Goal: Task Accomplishment & Management: Complete application form

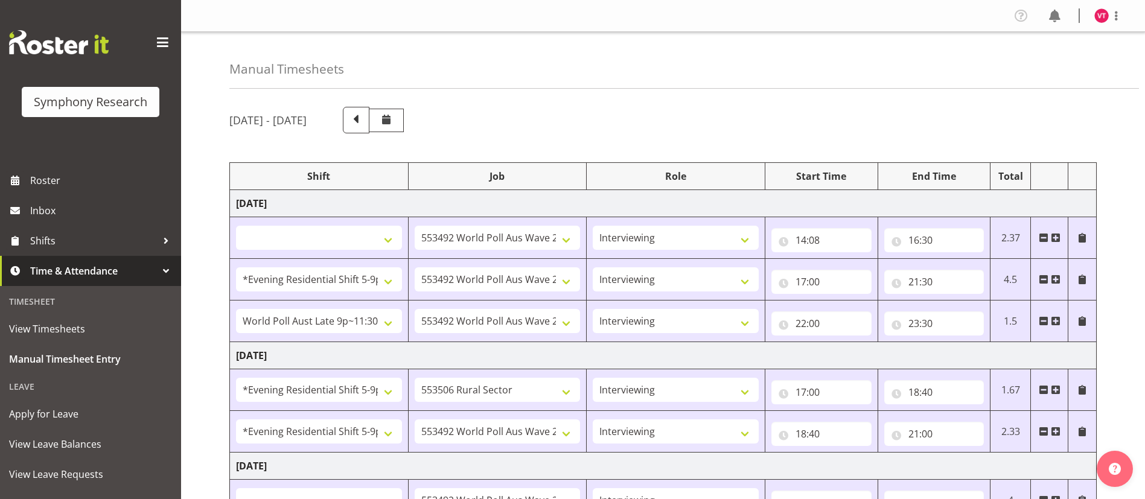
select select
select select "10499"
select select "47"
select select "48116"
select select "10499"
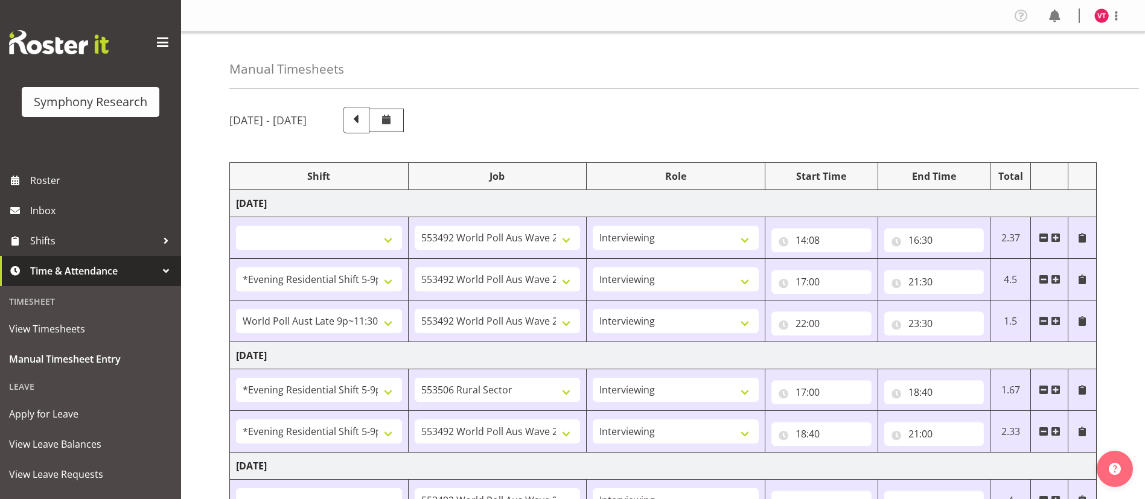
select select "47"
select select "57511"
select select "10499"
select select "47"
select select "48116"
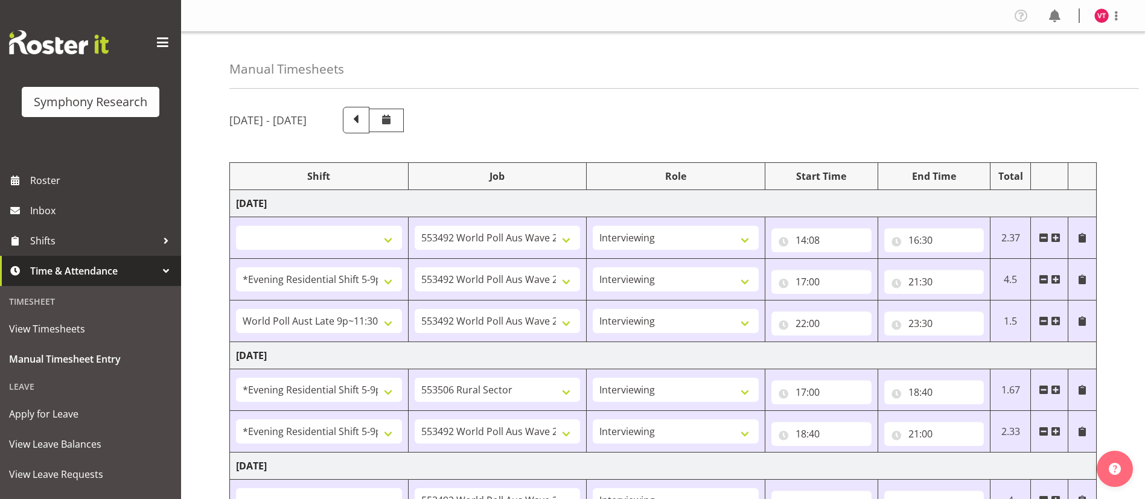
select select "10587"
select select "47"
select select "48116"
select select "10499"
select select "47"
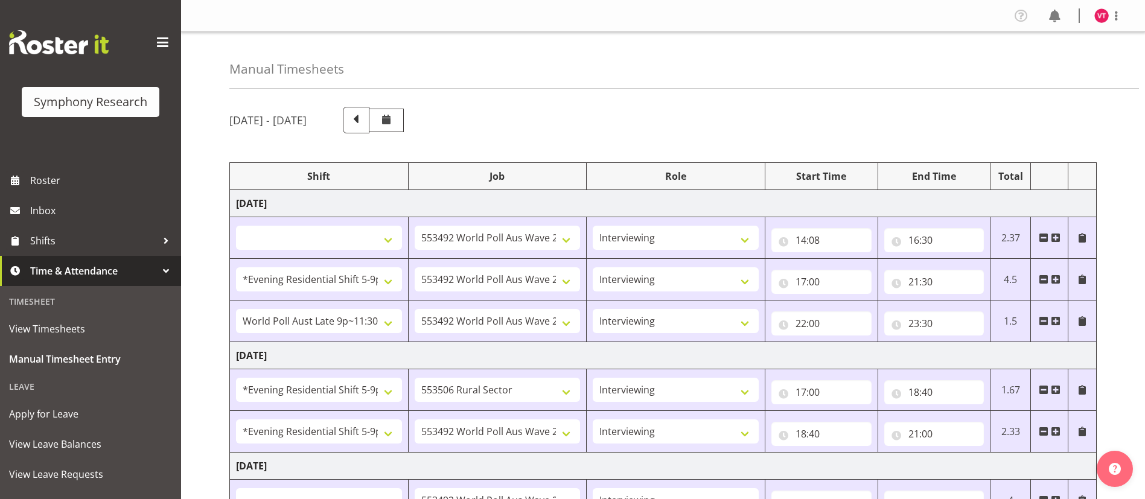
select select
select select "10499"
select select "47"
select select "56692"
select select "10499"
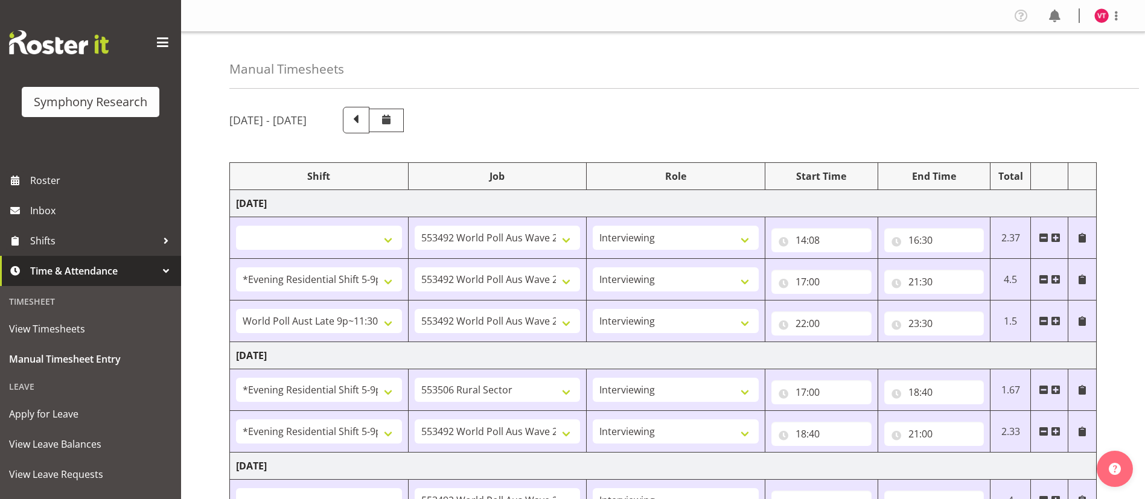
select select "47"
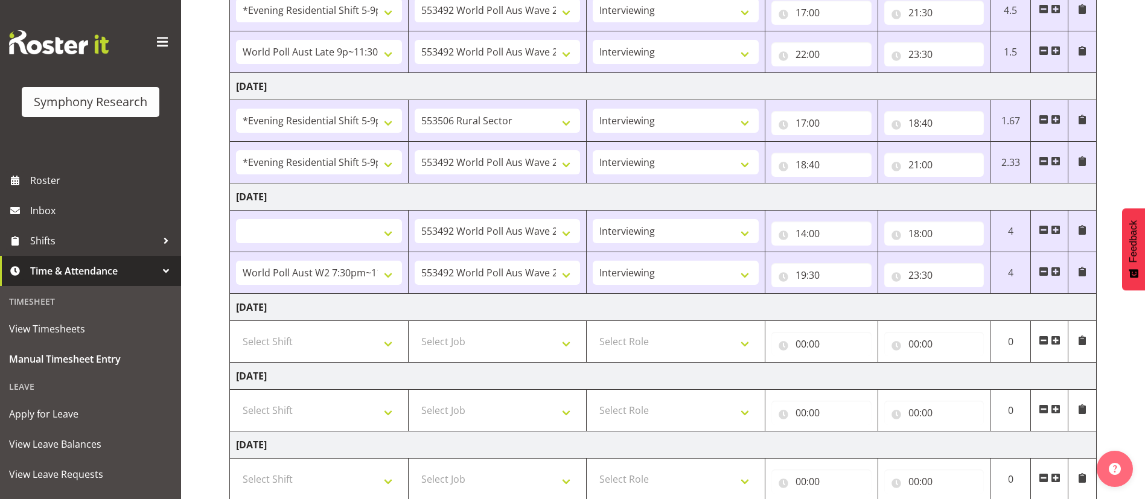
scroll to position [269, 0]
drag, startPoint x: 1153, startPoint y: 34, endPoint x: 1159, endPoint y: 170, distance: 136.6
click at [1131, 313] on div "[DATE] - [DATE] Shift Job Role Start Time End Time Total [DATE] !!Weekend Resid…" at bounding box center [687, 234] width 916 height 808
click at [931, 275] on input "23:30" at bounding box center [935, 276] width 100 height 24
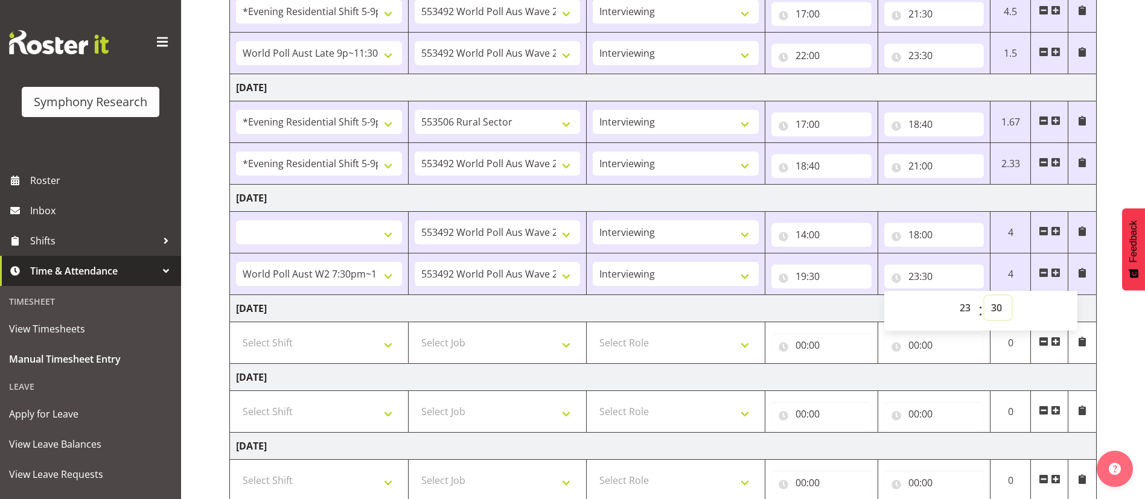
click at [997, 312] on select "00 01 02 03 04 05 06 07 08 09 10 11 12 13 14 15 16 17 18 19 20 21 22 23 24 25 2…" at bounding box center [998, 308] width 27 height 24
select select "45"
click at [985, 296] on select "00 01 02 03 04 05 06 07 08 09 10 11 12 13 14 15 16 17 18 19 20 21 22 23 24 25 2…" at bounding box center [998, 308] width 27 height 24
select select
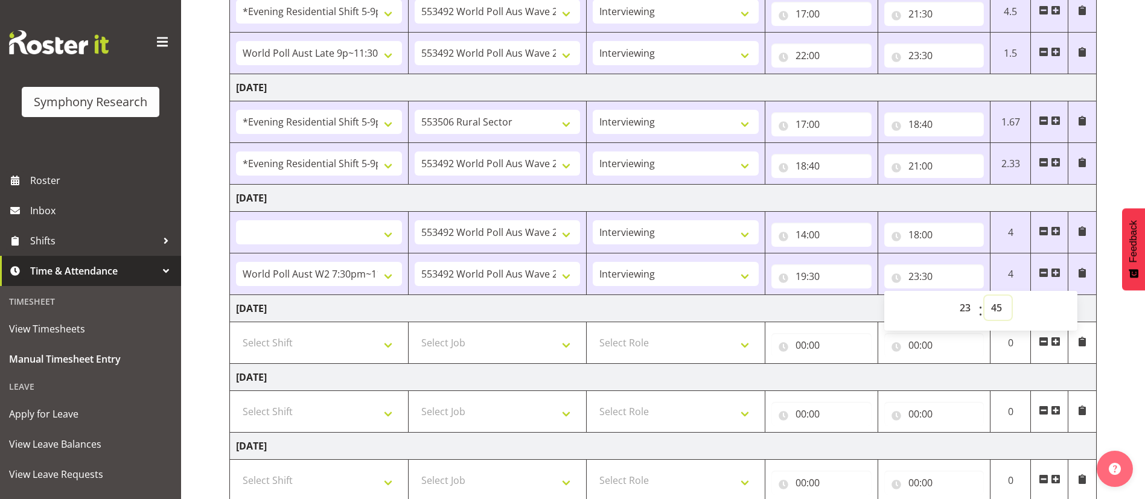
type input "23:45"
click at [829, 306] on td "[DATE]" at bounding box center [663, 308] width 867 height 27
click at [379, 339] on select "Select Shift !!Weekend Residential (Roster IT Shift Label) *Business 9/10am ~ 4…" at bounding box center [319, 343] width 166 height 24
select select "103"
click at [236, 331] on select "Select Shift !!Weekend Residential (Roster IT Shift Label) *Business 9/10am ~ 4…" at bounding box center [319, 343] width 166 height 24
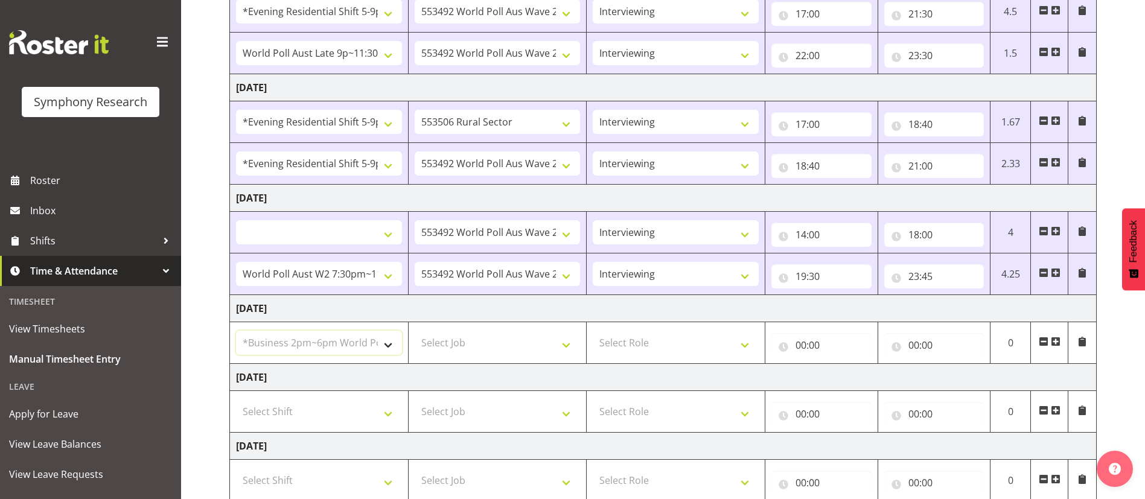
select select
click at [909, 342] on input "00:00" at bounding box center [935, 345] width 100 height 24
drag, startPoint x: 958, startPoint y: 378, endPoint x: 971, endPoint y: 374, distance: 13.2
click at [971, 374] on select "00 01 02 03 04 05 06 07 08 09 10 11 12 13 14 15 16 17 18 19 20 21 22 23" at bounding box center [966, 377] width 27 height 24
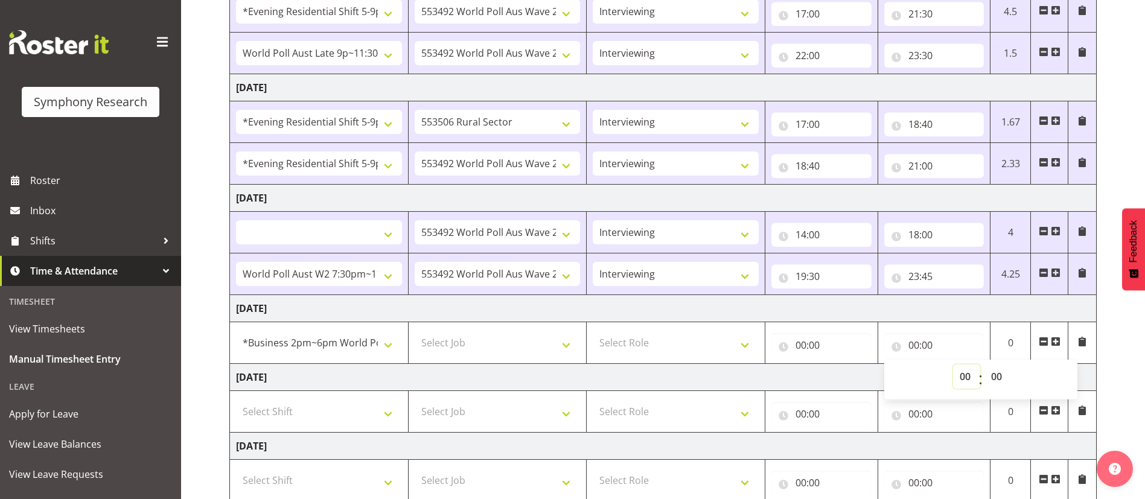
select select "19"
click at [953, 365] on select "00 01 02 03 04 05 06 07 08 09 10 11 12 13 14 15 16 17 18 19 20 21 22 23" at bounding box center [966, 377] width 27 height 24
select select
type input "19:00"
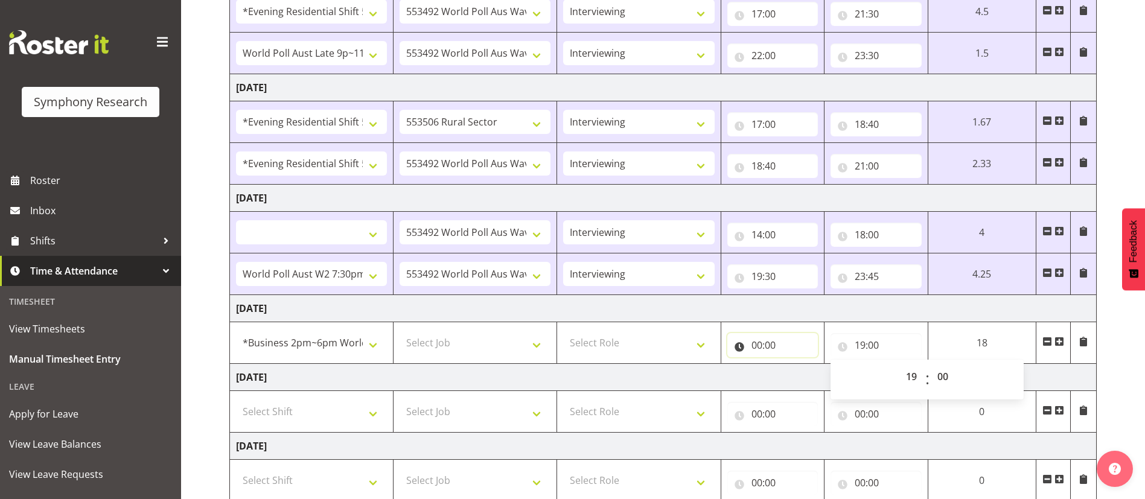
click at [757, 344] on input "00:00" at bounding box center [773, 345] width 91 height 24
click at [811, 376] on select "00 01 02 03 04 05 06 07 08 09 10 11 12 13 14 15 16 17 18 19 20 21 22 23" at bounding box center [809, 377] width 27 height 24
select select "14"
click at [824, 365] on select "00 01 02 03 04 05 06 07 08 09 10 11 12 13 14 15 16 17 18 19 20 21 22 23" at bounding box center [809, 377] width 27 height 24
select select
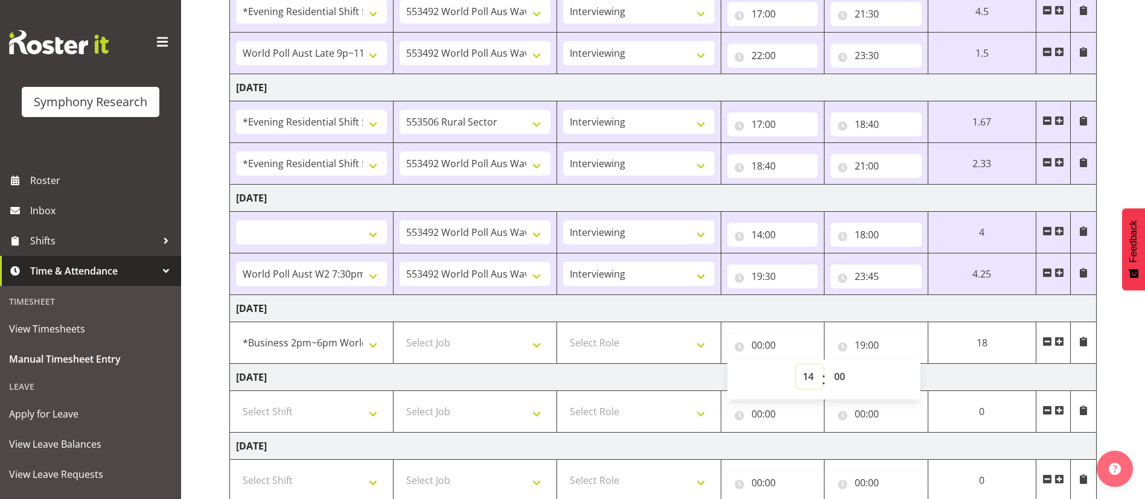
select select
type input "14:00"
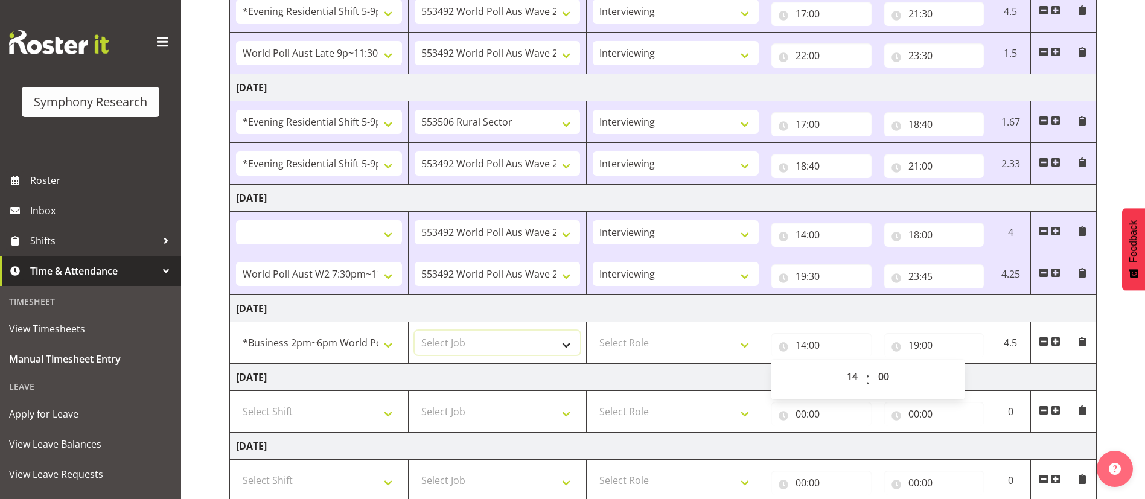
click at [478, 344] on select "Select Job 550060 IF Admin 553492 World Poll Aus Wave 2 Main 2025 553493 World …" at bounding box center [498, 343] width 166 height 24
select select "10499"
click at [415, 331] on select "Select Job 550060 IF Admin 553492 World Poll Aus Wave 2 Main 2025 553493 World …" at bounding box center [498, 343] width 166 height 24
select select
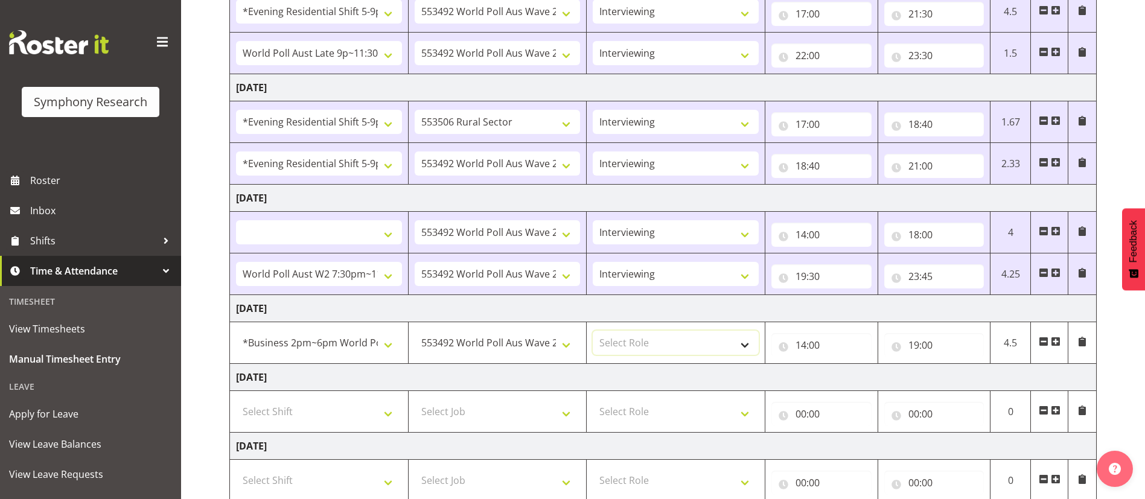
click at [679, 345] on select "Select Role Briefing Interviewing" at bounding box center [676, 343] width 166 height 24
select select "47"
click at [593, 331] on select "Select Role Briefing Interviewing" at bounding box center [676, 343] width 166 height 24
select select
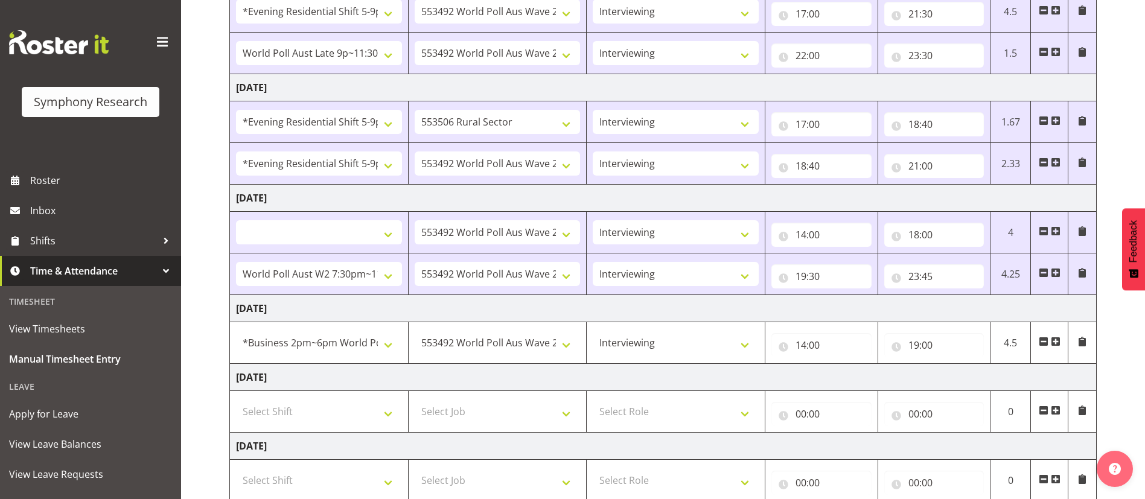
click at [1060, 344] on span at bounding box center [1056, 342] width 10 height 10
select select
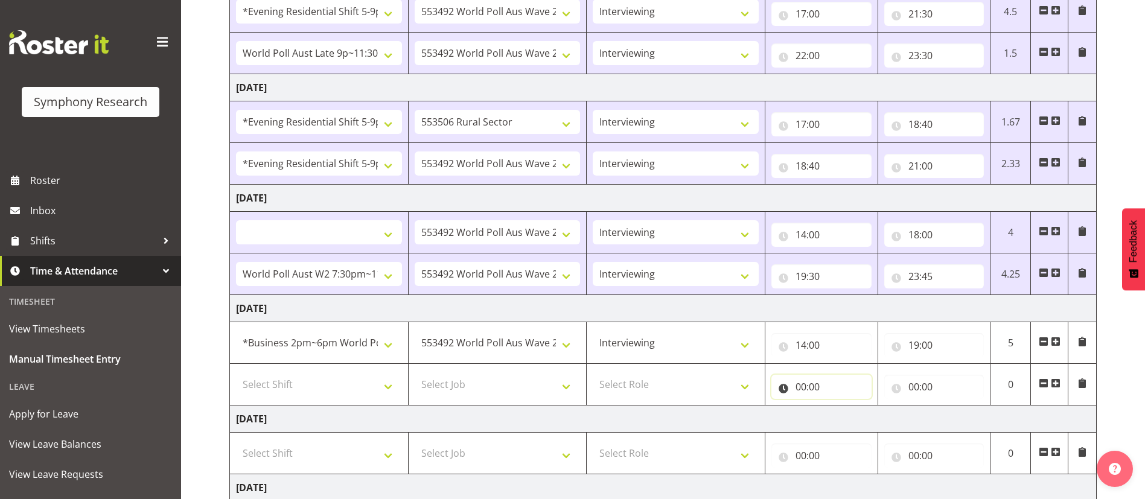
click at [809, 386] on input "00:00" at bounding box center [822, 387] width 100 height 24
click at [856, 417] on select "00 01 02 03 04 05 06 07 08 09 10 11 12 13 14 15 16 17 18 19 20 21 22 23" at bounding box center [853, 418] width 27 height 24
select select "19"
click at [840, 406] on select "00 01 02 03 04 05 06 07 08 09 10 11 12 13 14 15 16 17 18 19 20 21 22 23" at bounding box center [853, 418] width 27 height 24
select select
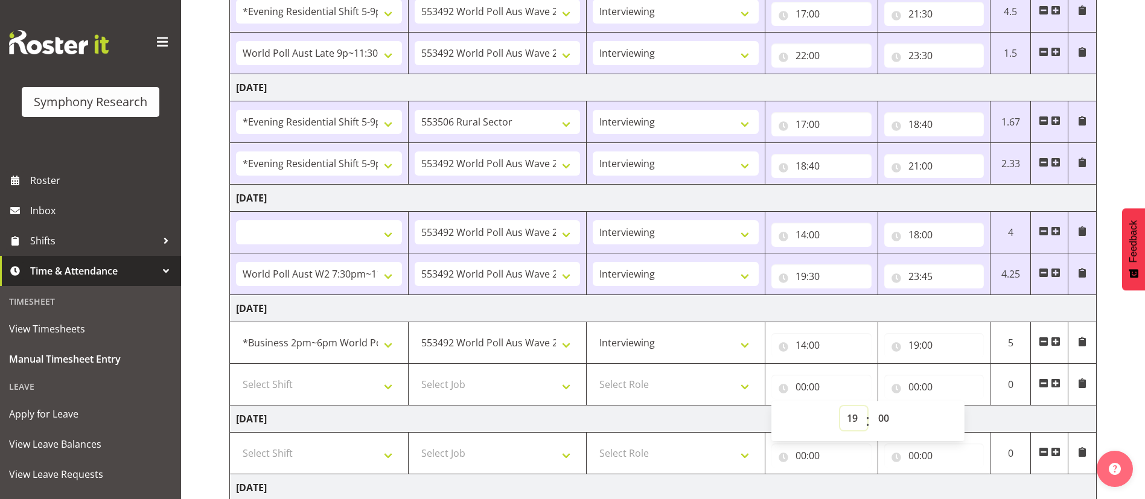
select select
type input "19:00"
click at [888, 420] on select "00 01 02 03 04 05 06 07 08 09 10 11 12 13 14 15 16 17 18 19 20 21 22 23 24 25 2…" at bounding box center [885, 418] width 27 height 24
select select "30"
click at [872, 406] on select "00 01 02 03 04 05 06 07 08 09 10 11 12 13 14 15 16 17 18 19 20 21 22 23 24 25 2…" at bounding box center [885, 418] width 27 height 24
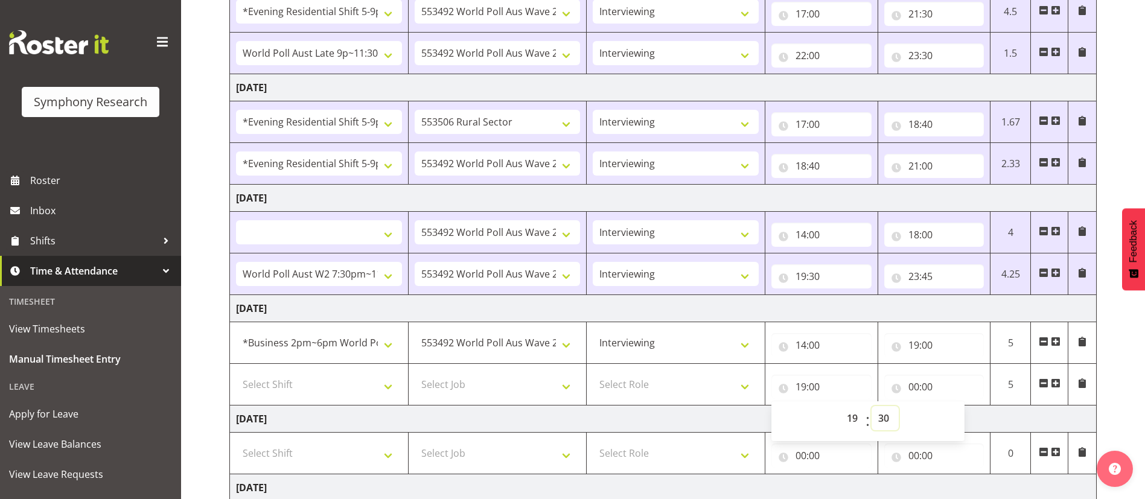
select select
type input "19:30"
click at [921, 385] on input "00:00" at bounding box center [935, 387] width 100 height 24
click at [967, 416] on select "00 01 02 03 04 05 06 07 08 09 10 11 12 13 14 15 16 17 18 19 20 21 22 23" at bounding box center [966, 418] width 27 height 24
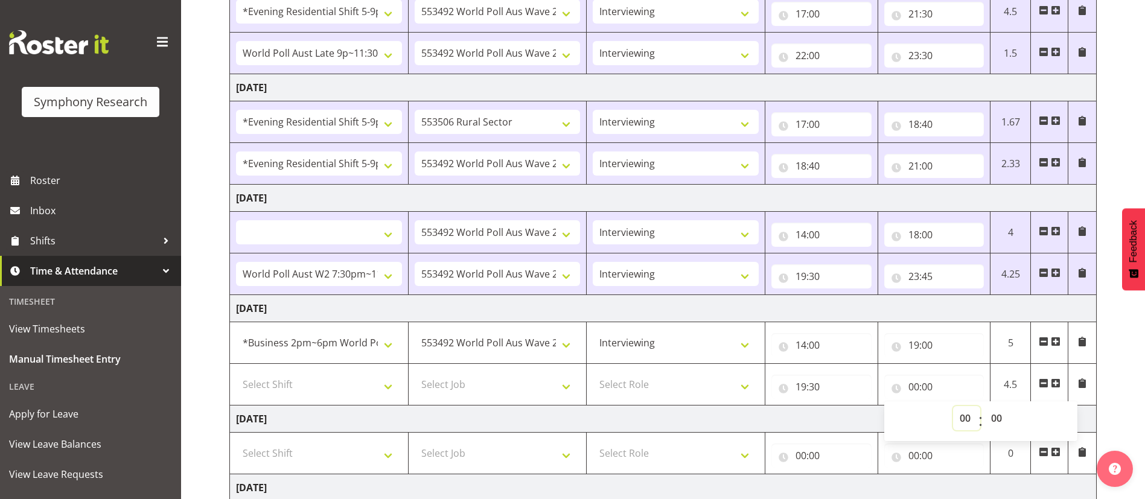
select select "23"
click at [953, 406] on select "00 01 02 03 04 05 06 07 08 09 10 11 12 13 14 15 16 17 18 19 20 21 22 23" at bounding box center [966, 418] width 27 height 24
select select
type input "23:00"
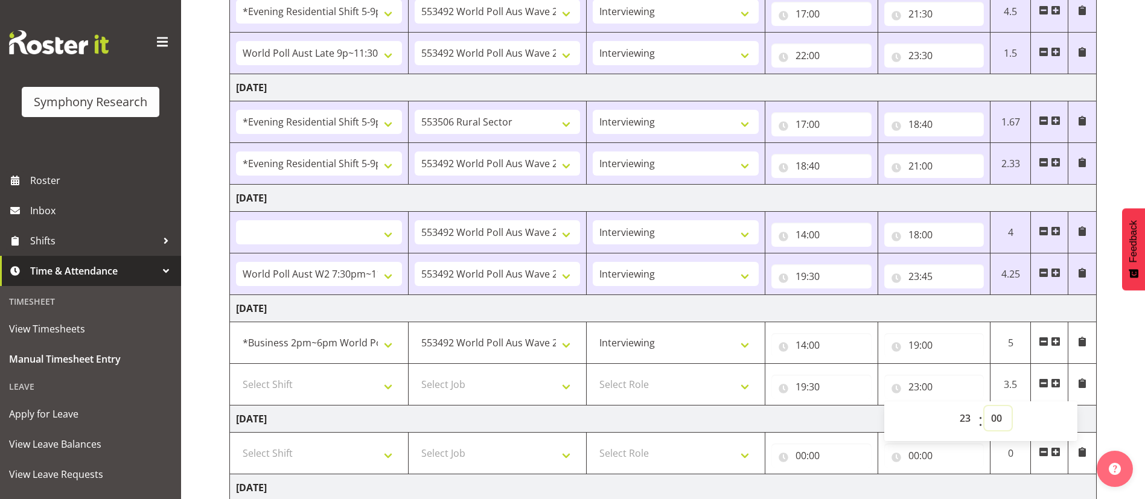
click at [1002, 418] on select "00 01 02 03 04 05 06 07 08 09 10 11 12 13 14 15 16 17 18 19 20 21 22 23 24 25 2…" at bounding box center [998, 418] width 27 height 24
select select "30"
click at [985, 406] on select "00 01 02 03 04 05 06 07 08 09 10 11 12 13 14 15 16 17 18 19 20 21 22 23 24 25 2…" at bounding box center [998, 418] width 27 height 24
select select
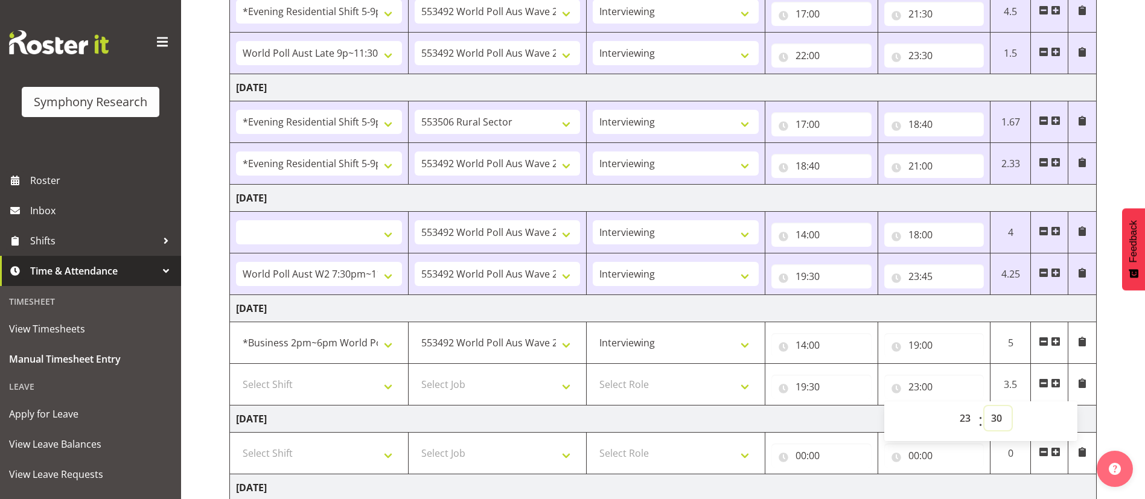
type input "23:30"
click at [620, 383] on select "Select Role Briefing Interviewing" at bounding box center [676, 385] width 166 height 24
select select "47"
click at [593, 373] on select "Select Role Briefing Interviewing" at bounding box center [676, 385] width 166 height 24
select select
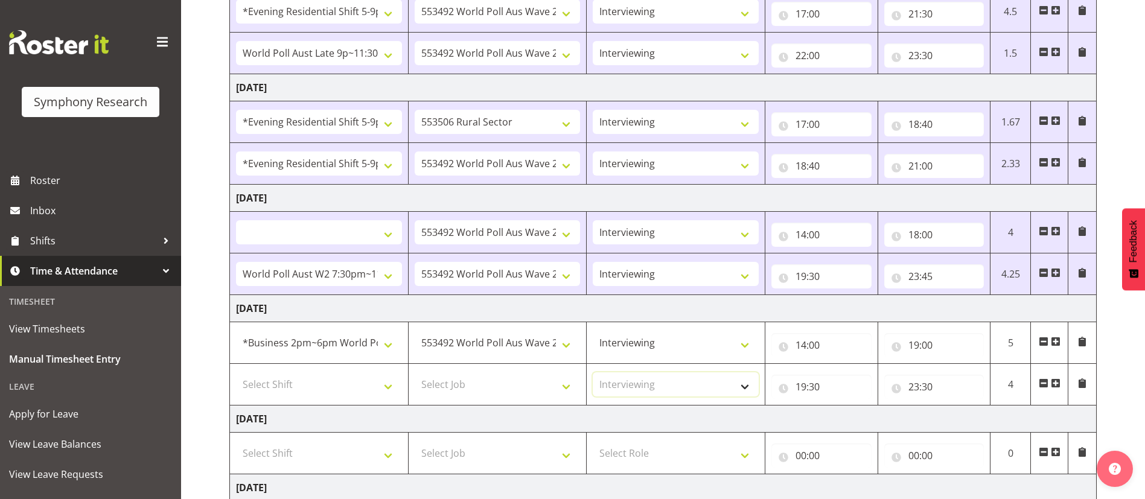
select select
click at [516, 383] on select "Select Job 550060 IF Admin 553492 World Poll Aus Wave 2 Main 2025 553493 World …" at bounding box center [498, 385] width 166 height 24
select select "10499"
click at [415, 373] on select "Select Job 550060 IF Admin 553492 World Poll Aus Wave 2 Main 2025 553493 World …" at bounding box center [498, 385] width 166 height 24
select select
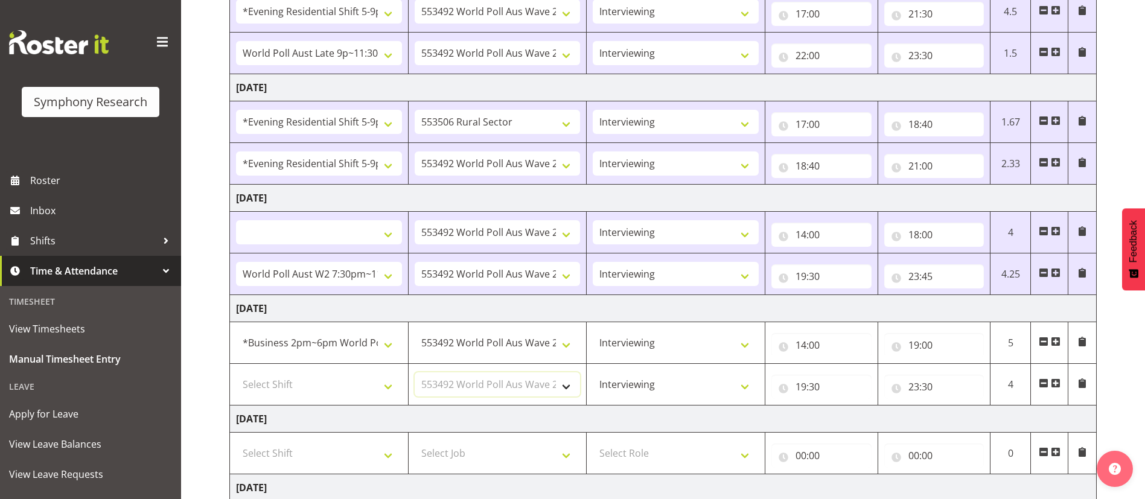
select select
click at [367, 380] on select "Select Shift !!Weekend Residential (Roster IT Shift Label) *Business 9/10am ~ 4…" at bounding box center [319, 385] width 166 height 24
select select "56692"
click at [236, 373] on select "Select Shift !!Weekend Residential (Roster IT Shift Label) *Business 9/10am ~ 4…" at bounding box center [319, 385] width 166 height 24
select select
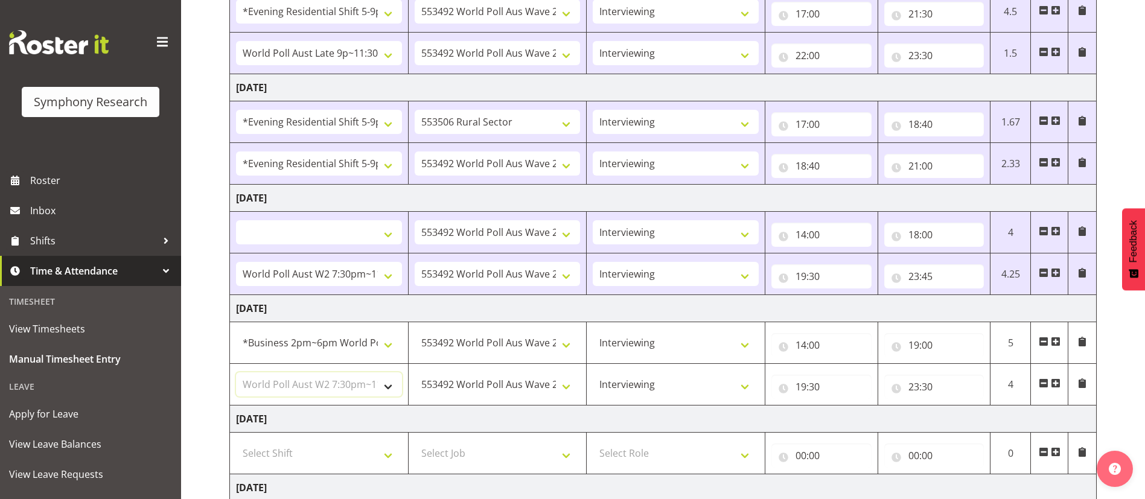
select select
click at [409, 418] on td "[DATE]" at bounding box center [663, 419] width 867 height 27
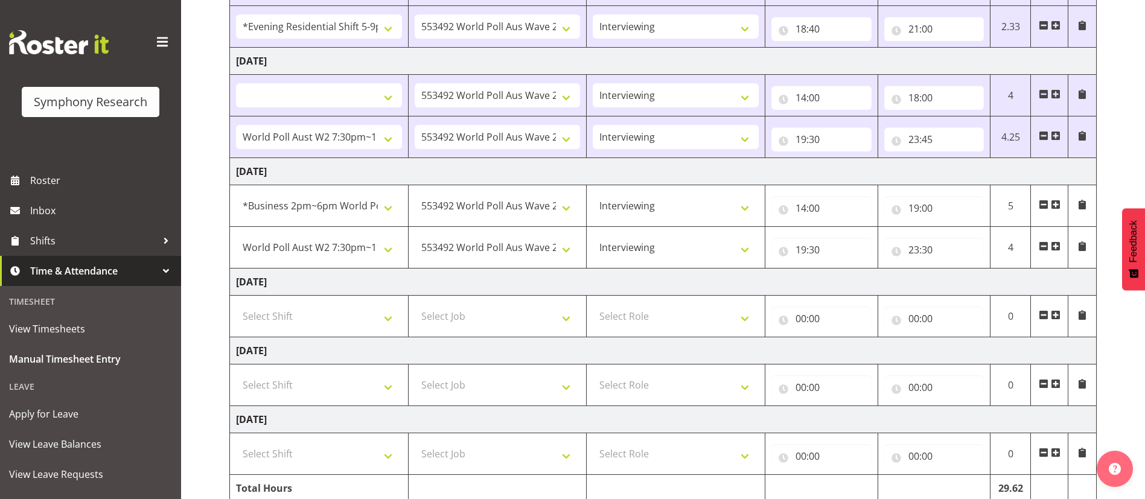
scroll to position [463, 0]
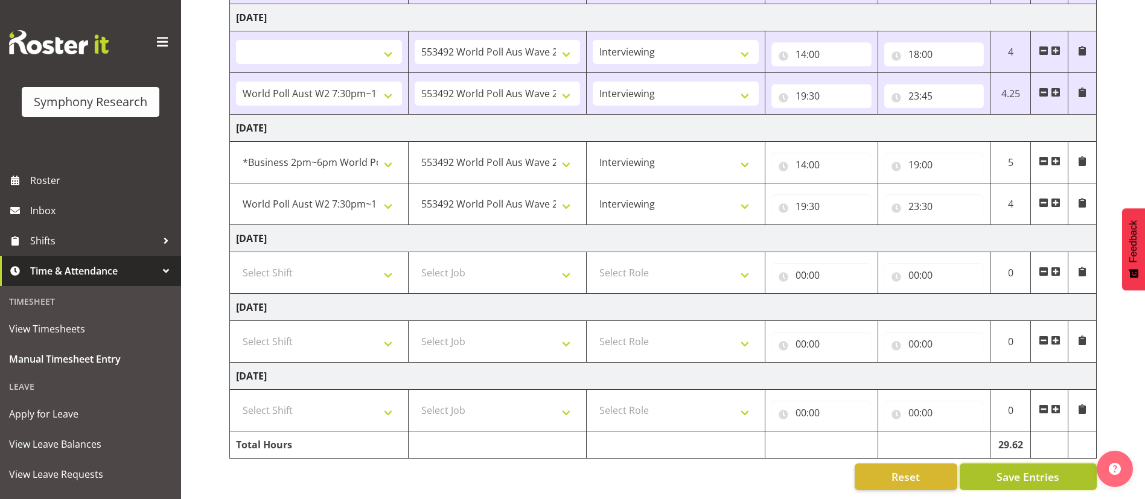
click at [1011, 469] on span "Save Entries" at bounding box center [1028, 477] width 63 height 16
select select
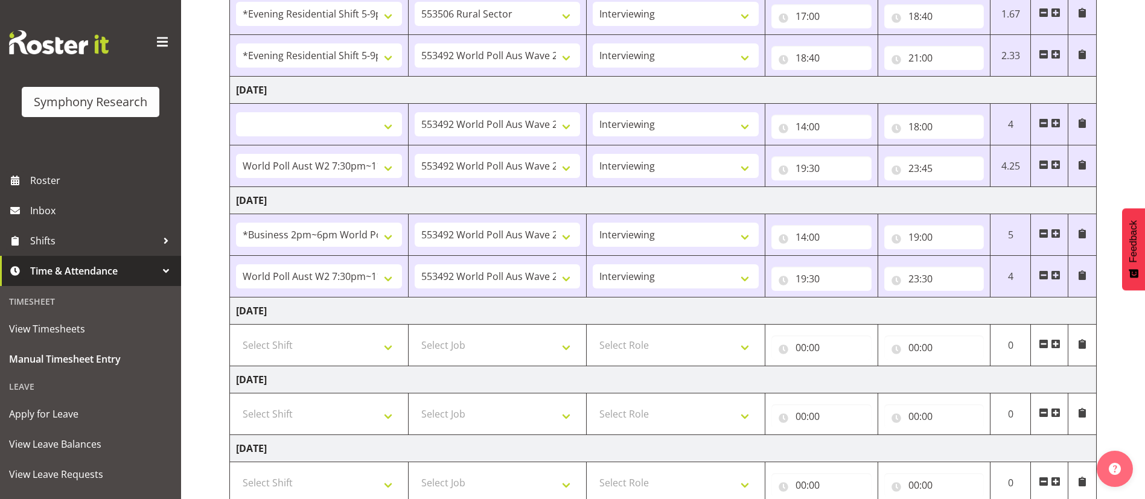
scroll to position [384, 0]
